Goal: Task Accomplishment & Management: Manage account settings

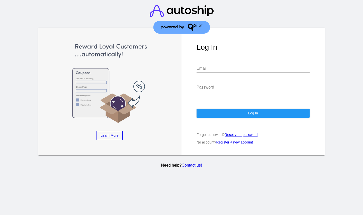
type input "[PERSON_NAME][EMAIL_ADDRESS][DOMAIN_NAME]"
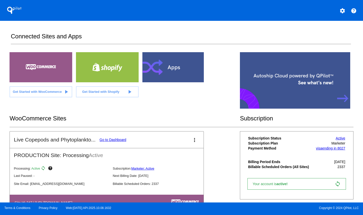
click at [114, 142] on link "Go to Dashboard" at bounding box center [113, 140] width 27 height 4
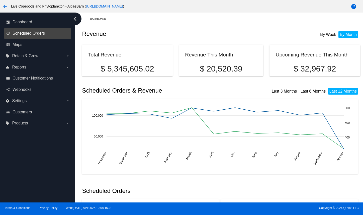
click at [37, 36] on span "Scheduled Orders" at bounding box center [29, 33] width 32 height 5
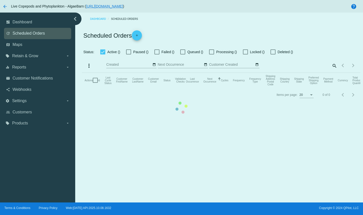
checkbox input "true"
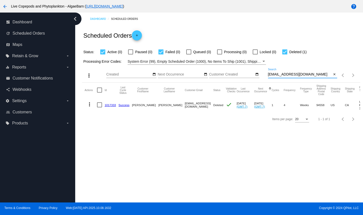
drag, startPoint x: 305, startPoint y: 82, endPoint x: 267, endPoint y: 81, distance: 37.4
click at [267, 81] on div "more_vert Oct Jan Feb Mar [DATE]" at bounding box center [221, 74] width 278 height 18
paste input "Kroghs81@gmai"
type input "[EMAIL_ADDRESS][DOMAIN_NAME]"
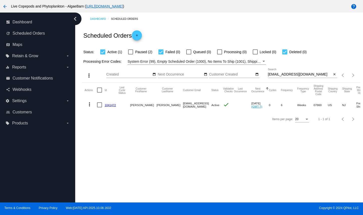
click at [116, 107] on link "1041472" at bounding box center [110, 104] width 11 height 3
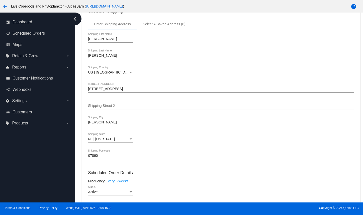
scroll to position [226, 0]
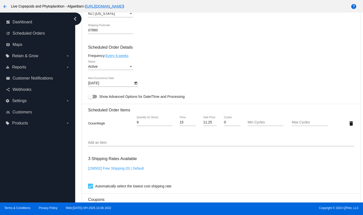
drag, startPoint x: 203, startPoint y: 139, endPoint x: 208, endPoint y: 139, distance: 5.3
click at [208, 130] on div "11.25 Sale Price" at bounding box center [210, 123] width 22 height 14
drag, startPoint x: 204, startPoint y: 139, endPoint x: 210, endPoint y: 139, distance: 6.5
click at [210, 124] on input "11.25" at bounding box center [210, 122] width 14 height 4
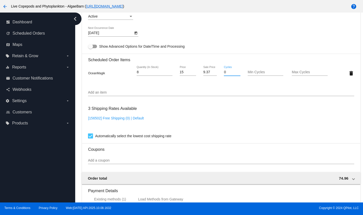
scroll to position [301, 0]
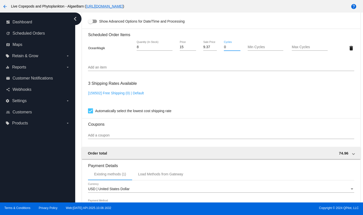
click at [210, 65] on mat-card "Customer 5062308: [PERSON_NAME] [EMAIL_ADDRESS][DOMAIN_NAME] Customer Shipping …" at bounding box center [221, 37] width 278 height 502
type input "9.39"
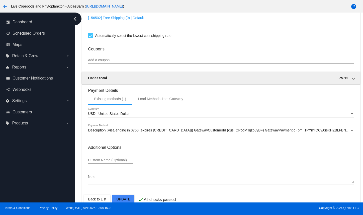
scroll to position [402, 0]
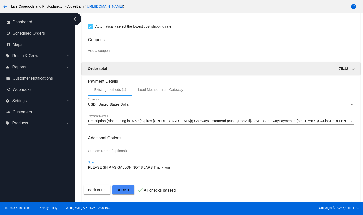
type textarea "PLEASE SHIP AS GALLON NOT 8 JARS Thank you"
drag, startPoint x: 172, startPoint y: 168, endPoint x: 87, endPoint y: 168, distance: 85.3
